Goal: Information Seeking & Learning: Check status

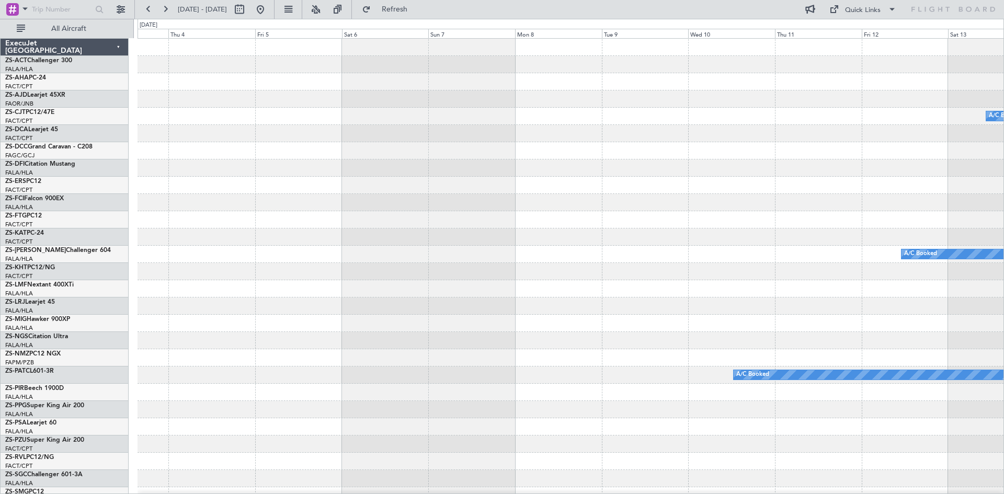
click at [393, 297] on div at bounding box center [570, 288] width 866 height 17
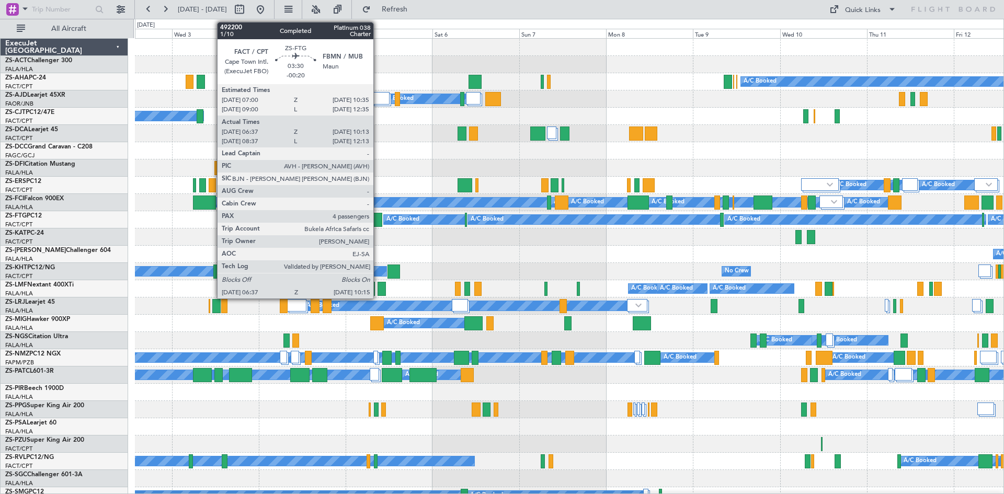
click at [378, 221] on div at bounding box center [376, 220] width 14 height 14
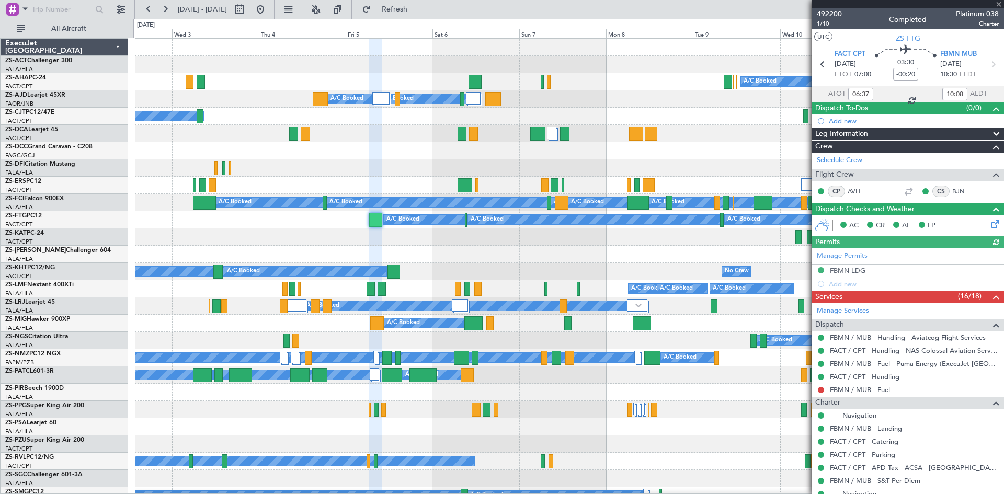
click at [835, 16] on span "492200" at bounding box center [829, 13] width 25 height 11
